Goal: Transaction & Acquisition: Book appointment/travel/reservation

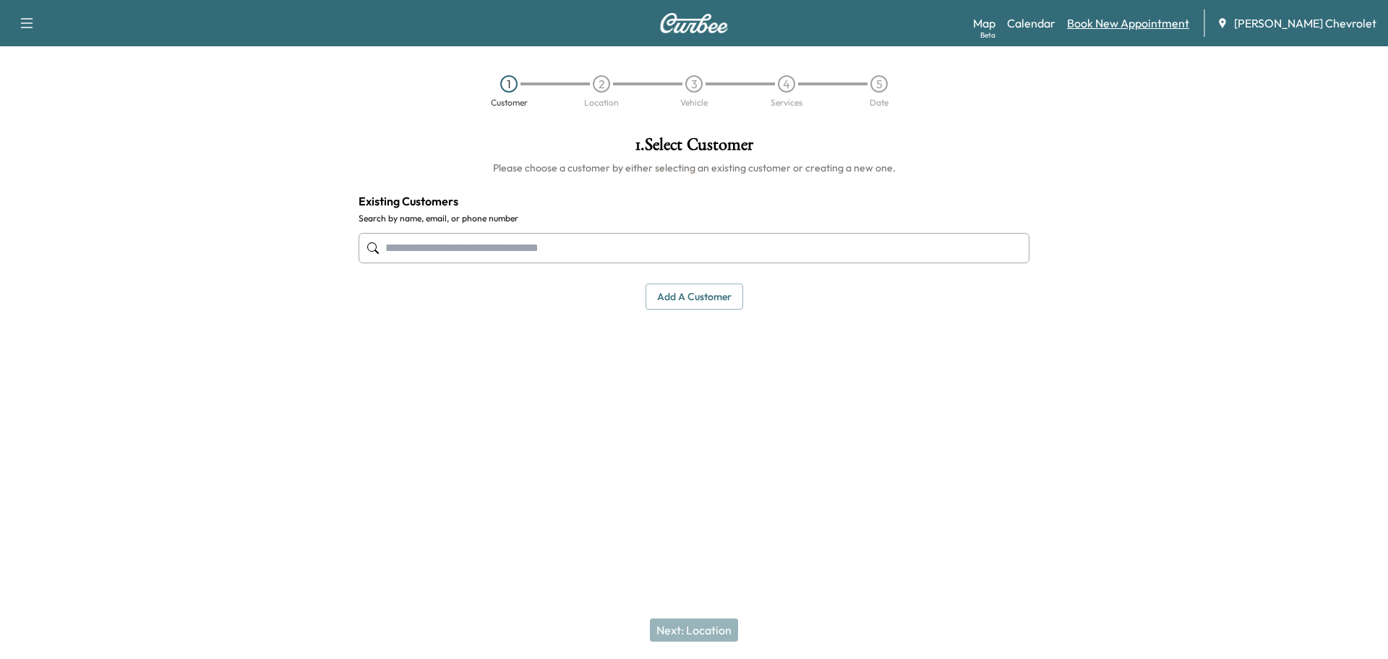
click at [1152, 22] on link "Book New Appointment" at bounding box center [1128, 22] width 122 height 17
click at [1142, 22] on link "Book New Appointment" at bounding box center [1128, 22] width 122 height 17
click at [1053, 17] on link "Calendar" at bounding box center [1031, 22] width 48 height 17
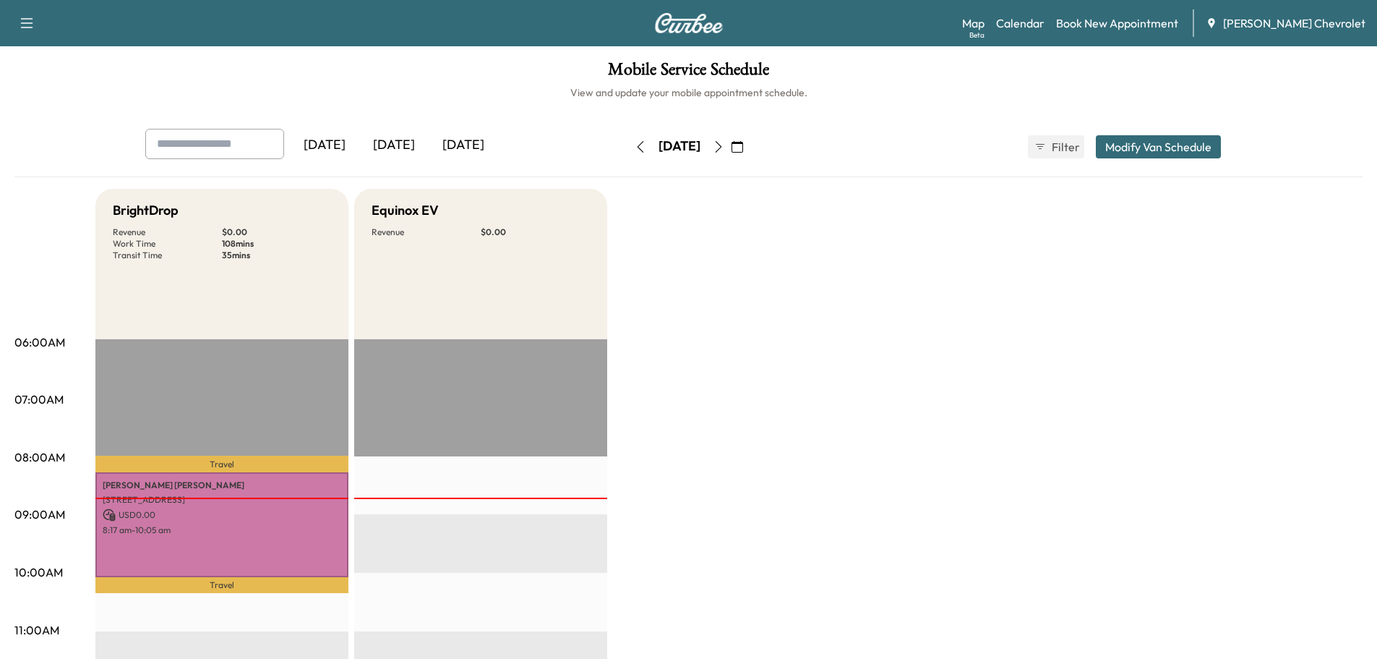
click at [724, 148] on icon "button" at bounding box center [719, 147] width 12 height 12
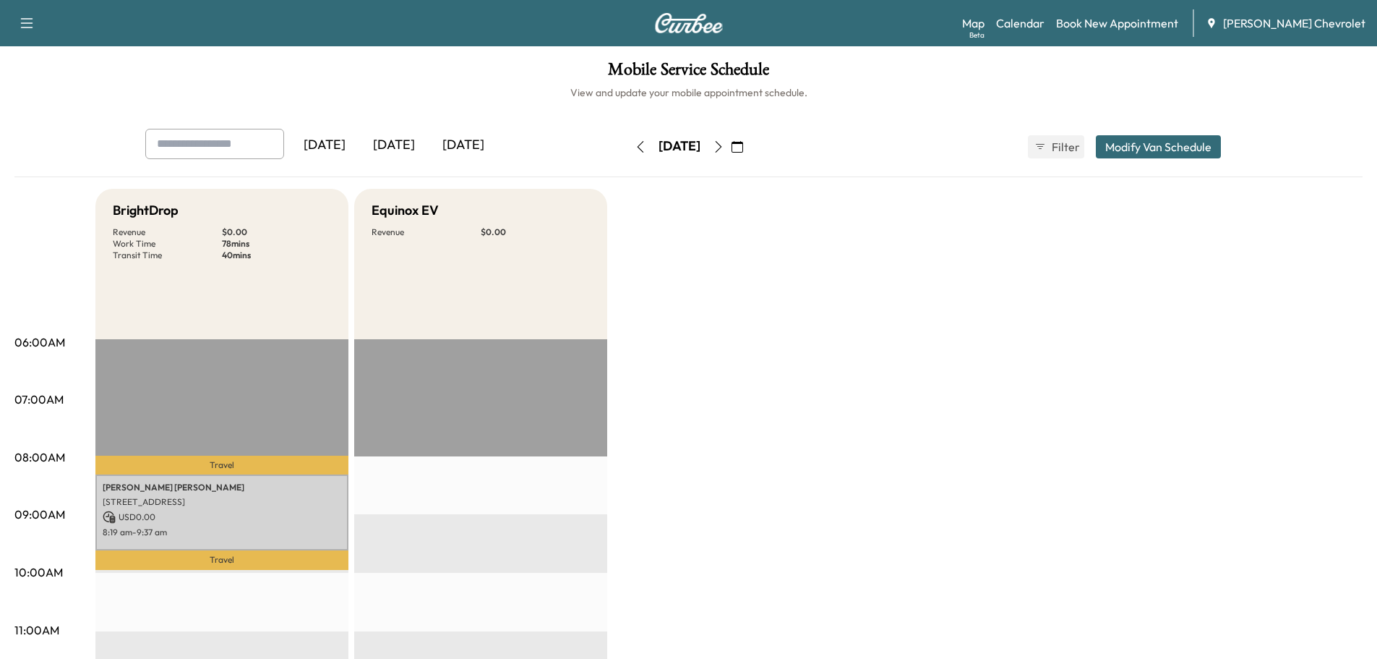
click at [628, 143] on div "[DATE]" at bounding box center [679, 146] width 103 height 23
click at [628, 148] on button "button" at bounding box center [640, 146] width 25 height 23
